Goal: Navigation & Orientation: Find specific page/section

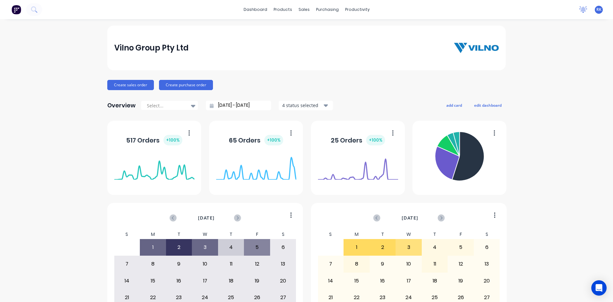
click at [580, 9] on icon at bounding box center [583, 8] width 6 height 5
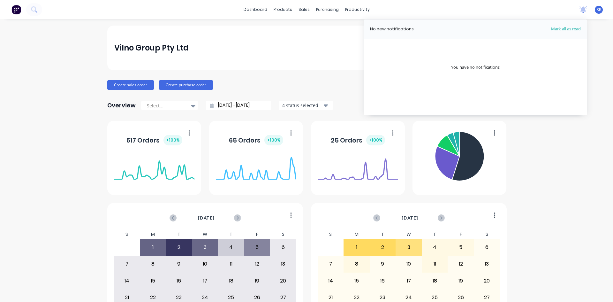
click at [580, 9] on icon at bounding box center [583, 8] width 6 height 5
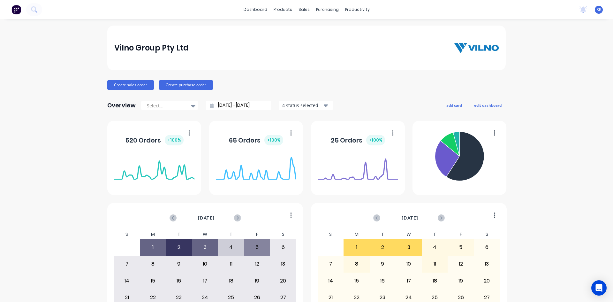
click at [472, 10] on div "dashboard products sales purchasing productivity dashboard products Product Cat…" at bounding box center [306, 9] width 613 height 19
